Goal: Task Accomplishment & Management: Complete application form

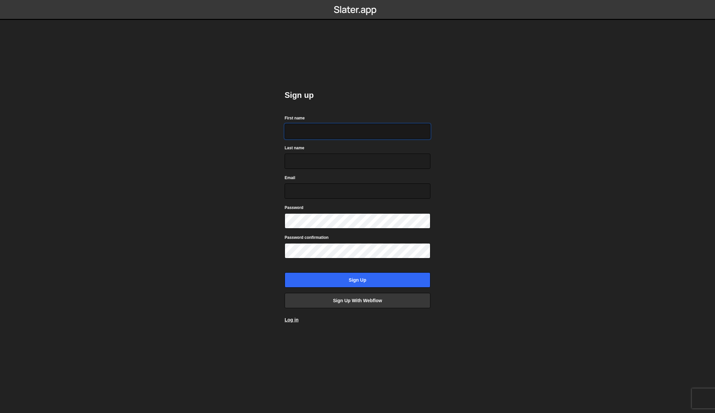
click at [306, 129] on input "First name" at bounding box center [358, 131] width 146 height 15
type input "Luis"
click at [304, 160] on input "Last name" at bounding box center [358, 160] width 146 height 15
type input "Lopez de Anda"
click at [302, 187] on input "Email" at bounding box center [358, 190] width 146 height 15
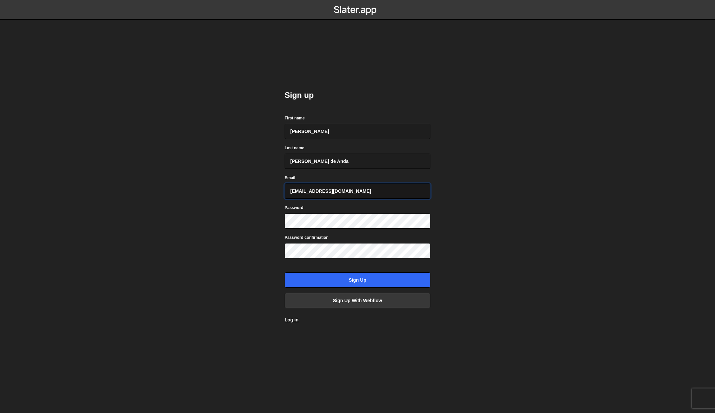
type input "extrem303@gmail.com"
click at [354, 277] on input "Sign up" at bounding box center [358, 279] width 146 height 15
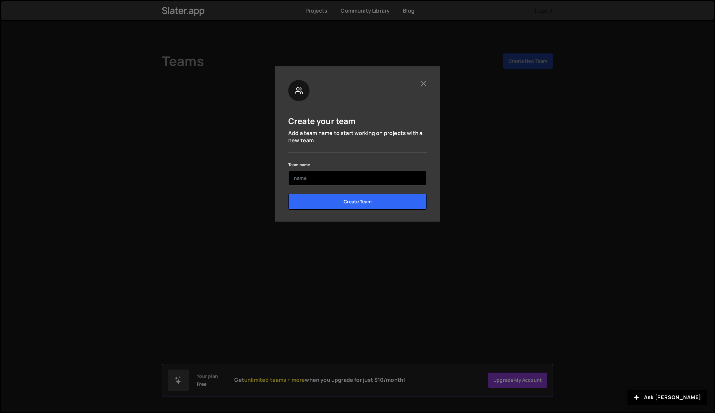
click at [313, 179] on input "text" at bounding box center [357, 178] width 139 height 15
type input "Tosaka"
click at [288, 194] on input "Create Team" at bounding box center [357, 202] width 139 height 16
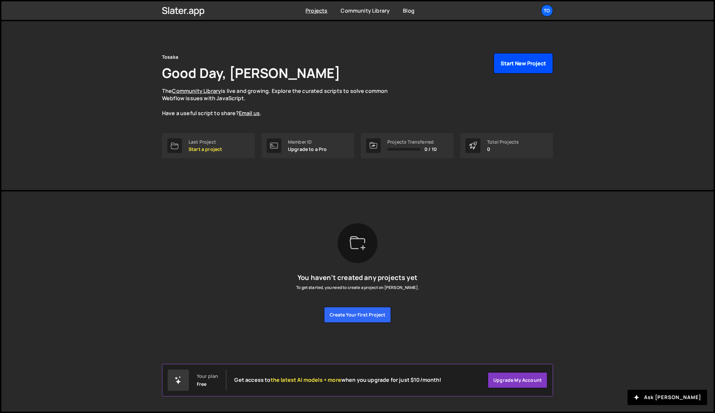
click at [525, 66] on button "Start New Project" at bounding box center [523, 63] width 59 height 21
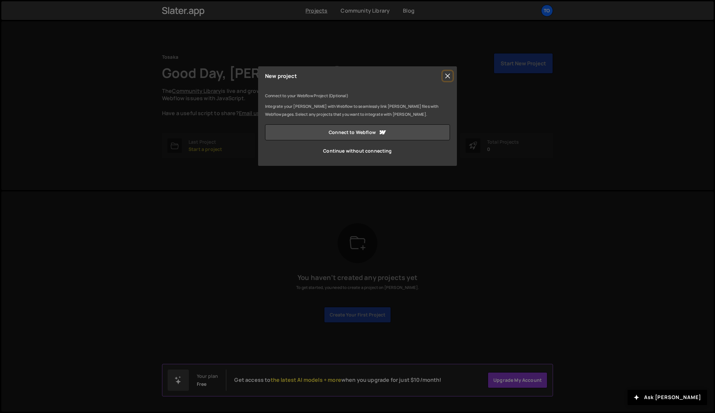
click at [450, 75] on button "Close" at bounding box center [448, 76] width 10 height 10
